Goal: Task Accomplishment & Management: Manage account settings

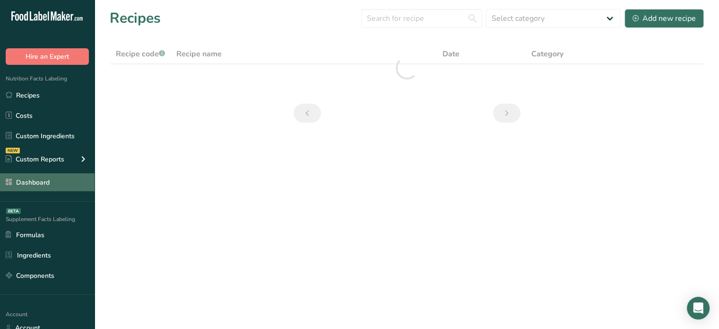
click at [47, 182] on link "Dashboard" at bounding box center [47, 182] width 95 height 18
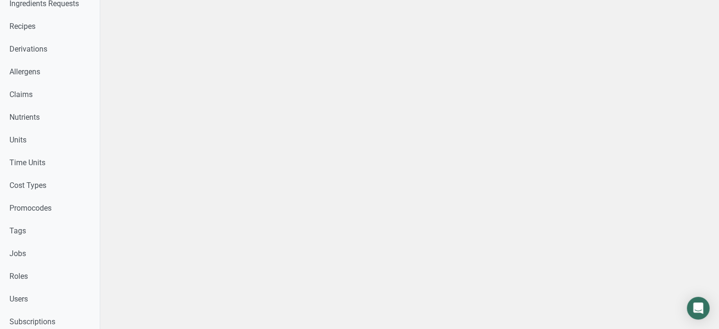
scroll to position [346, 0]
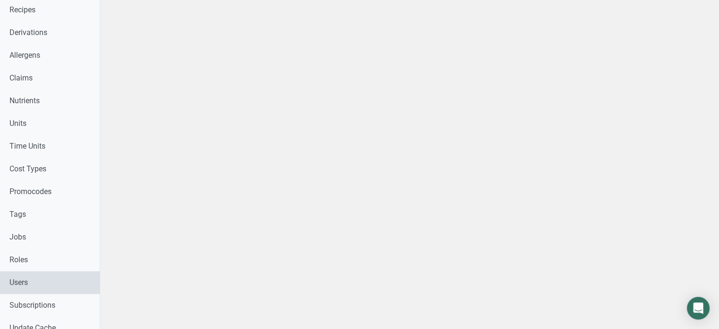
click at [94, 283] on link "Users" at bounding box center [50, 282] width 100 height 23
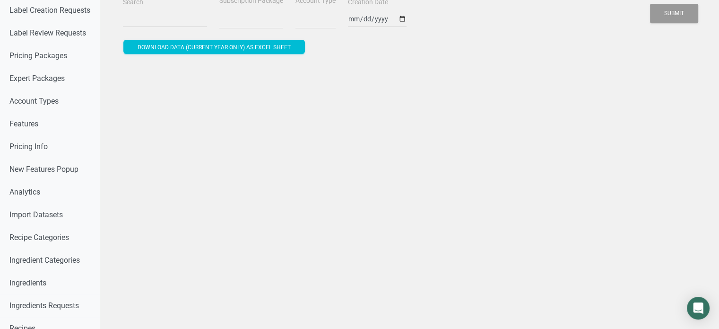
scroll to position [26, 0]
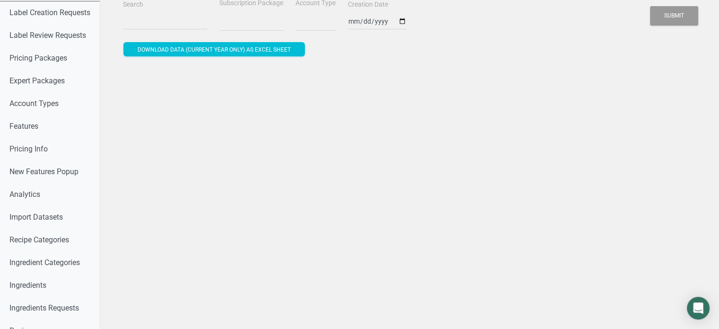
select select
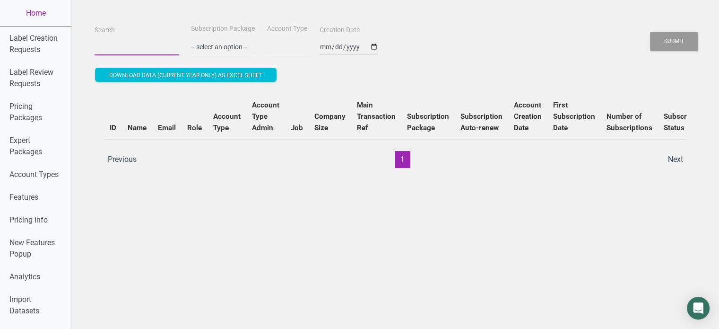
click at [134, 50] on input "Search" at bounding box center [137, 46] width 84 height 17
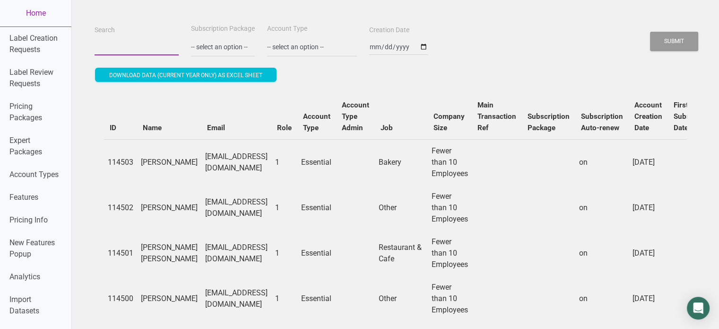
paste input "[EMAIL_ADDRESS][DOMAIN_NAME]"
type input "[EMAIL_ADDRESS][DOMAIN_NAME]"
click at [671, 39] on button "Submit" at bounding box center [674, 41] width 48 height 19
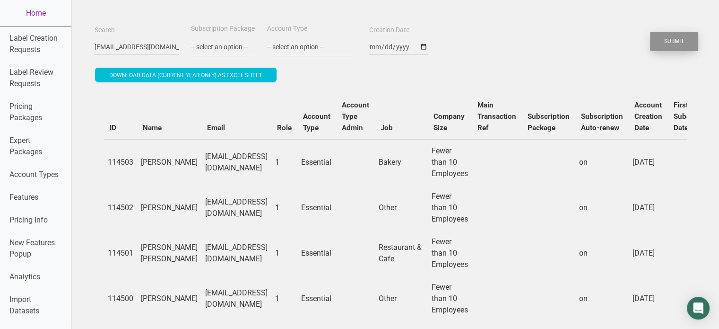
click at [671, 39] on button "Submit" at bounding box center [674, 41] width 48 height 19
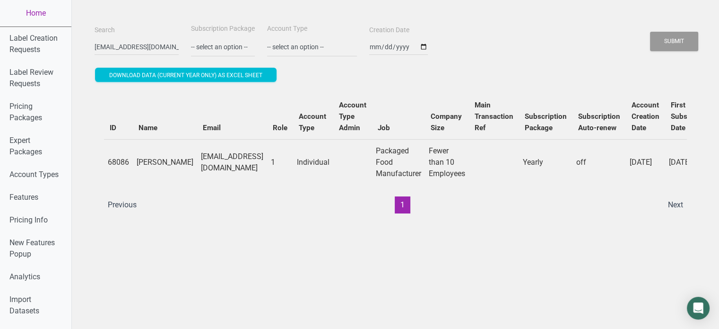
click at [507, 212] on ul "Previous 1 Next" at bounding box center [395, 204] width 587 height 17
